Goal: Task Accomplishment & Management: Manage account settings

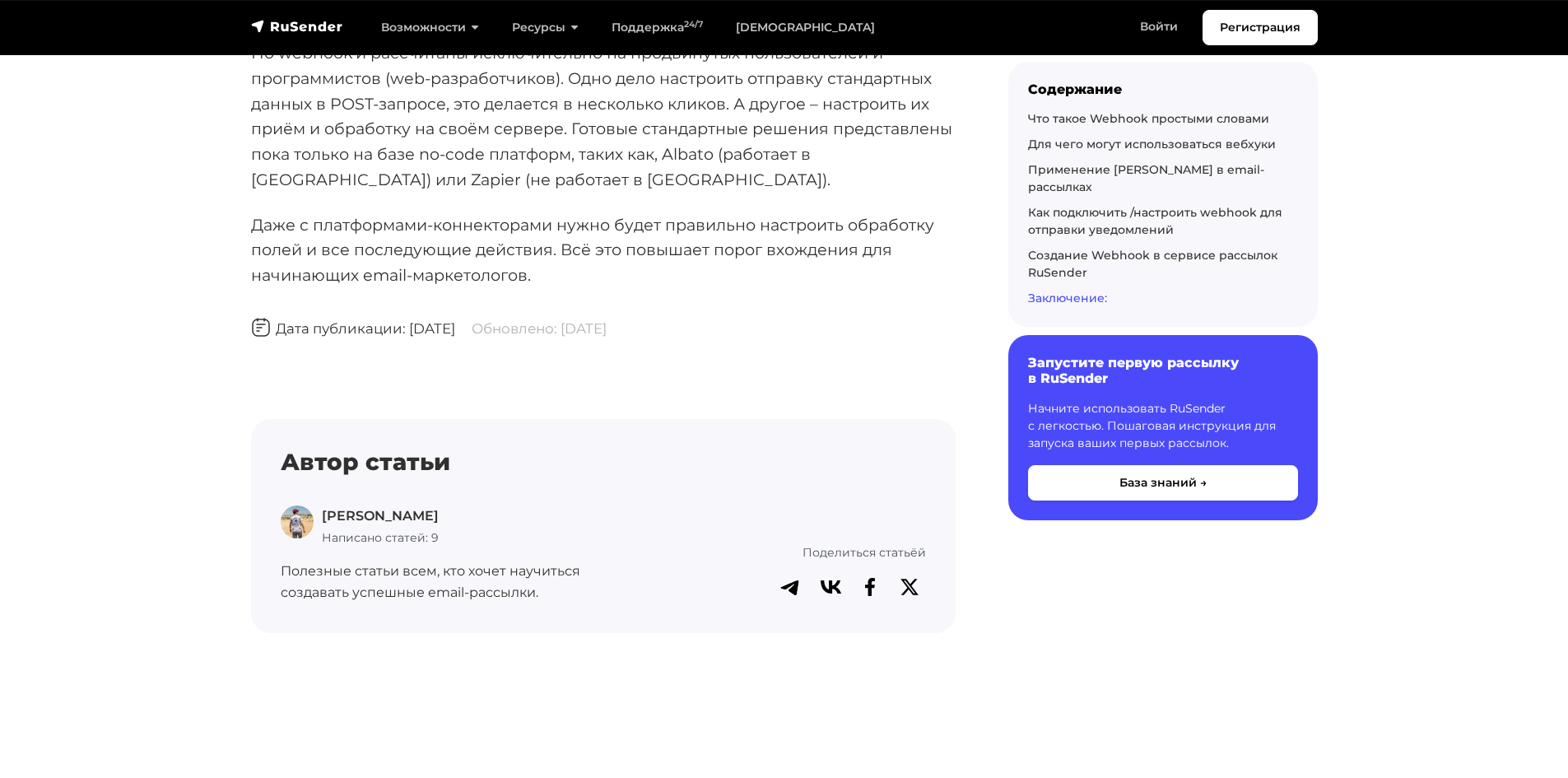
scroll to position [8105, 0]
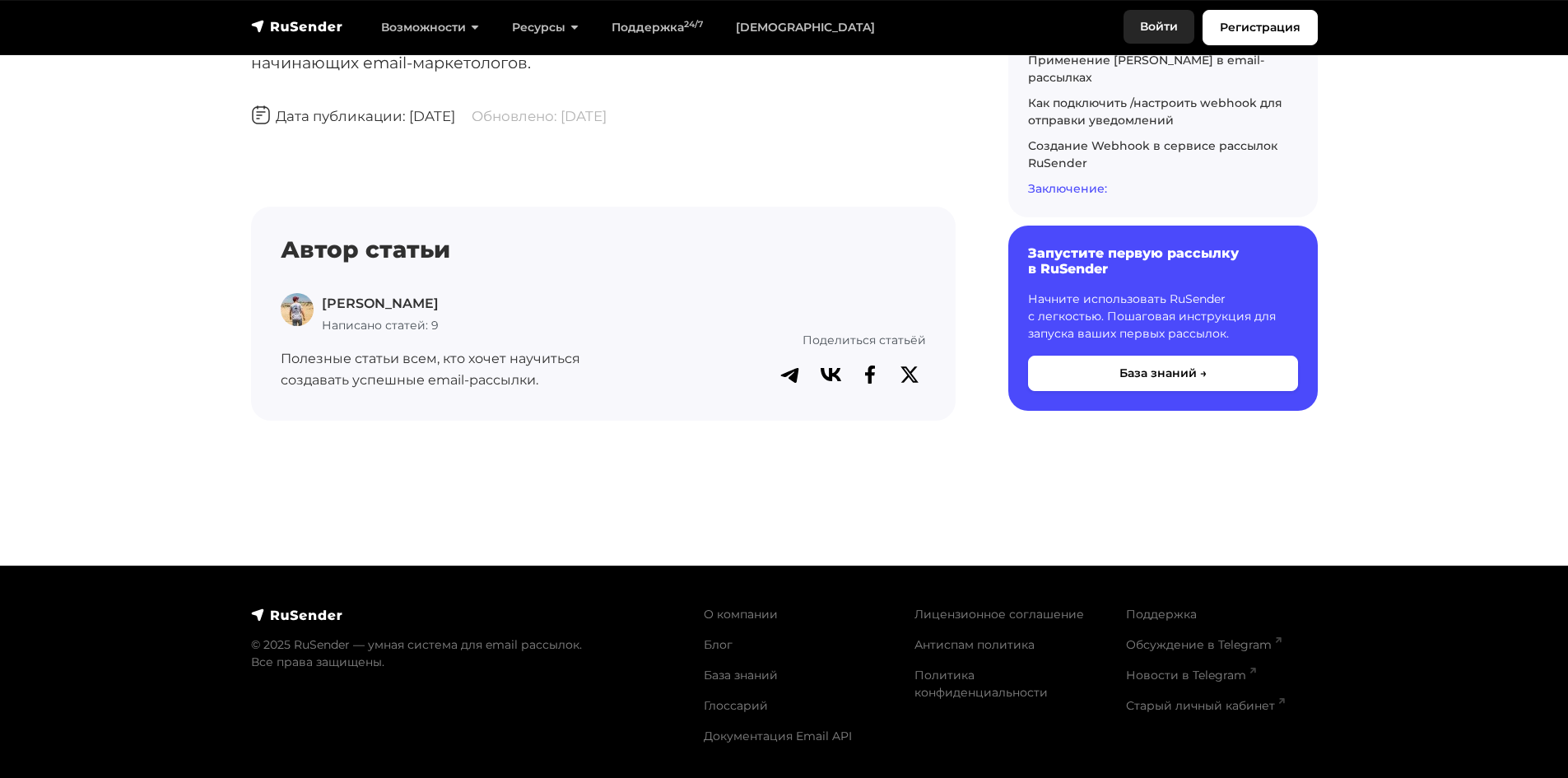
click at [1168, 31] on link "Войти" at bounding box center [1158, 27] width 71 height 34
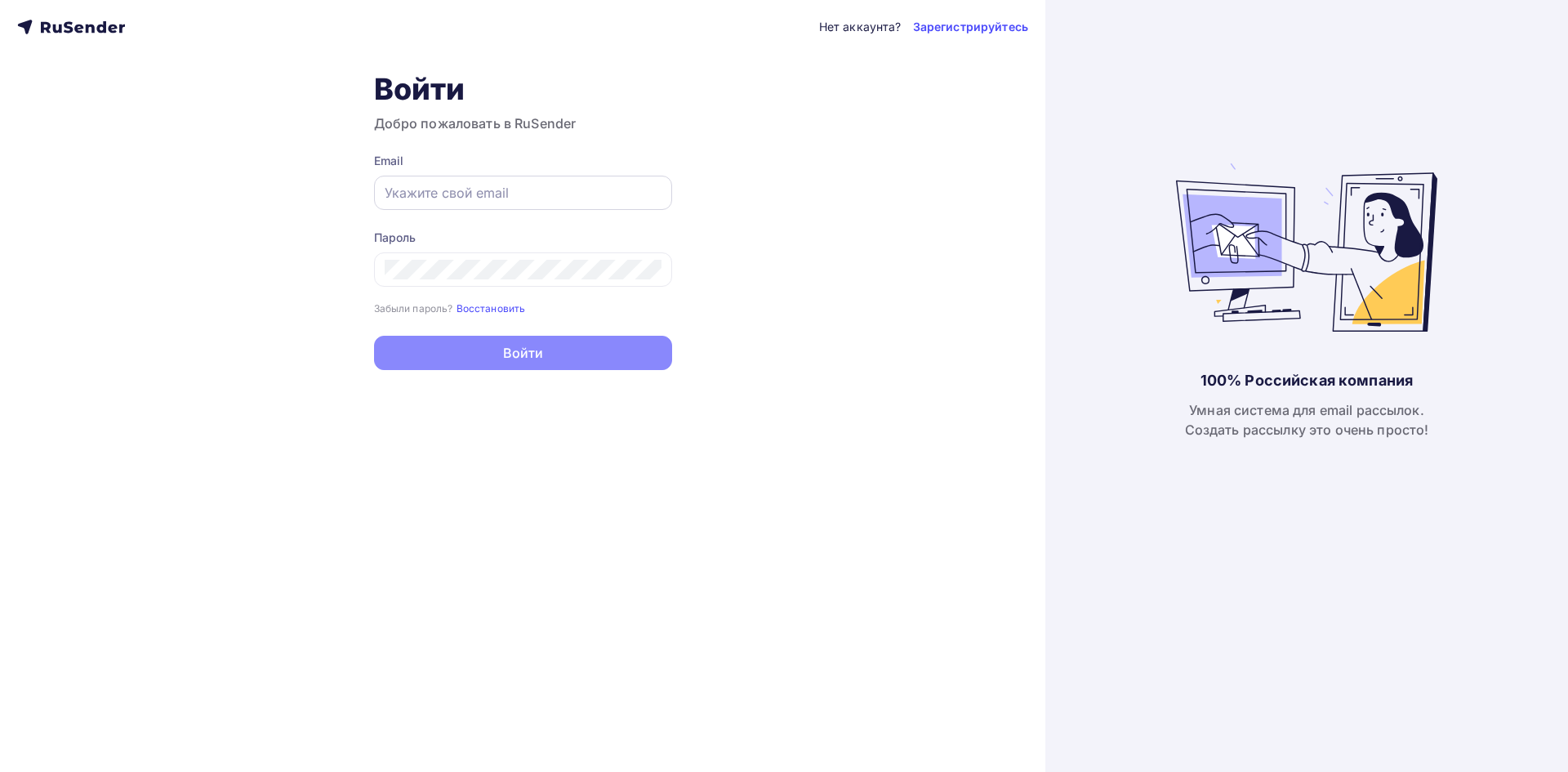
click at [487, 181] on div at bounding box center [523, 193] width 298 height 35
click at [486, 188] on input "text" at bounding box center [523, 193] width 277 height 20
click at [980, 34] on link "Зарегистрируйтесь" at bounding box center [970, 27] width 115 height 16
